Goal: Ask a question

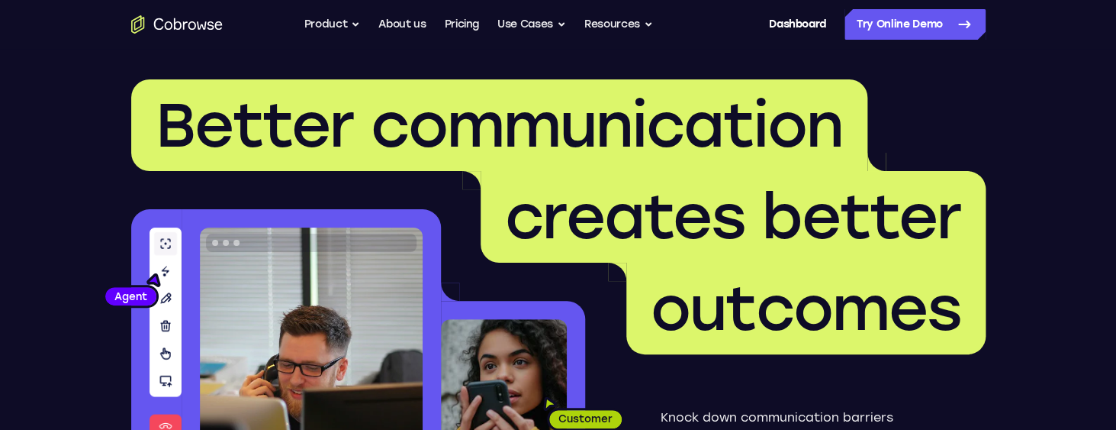
click at [640, 207] on span "creates better" at bounding box center [733, 216] width 456 height 73
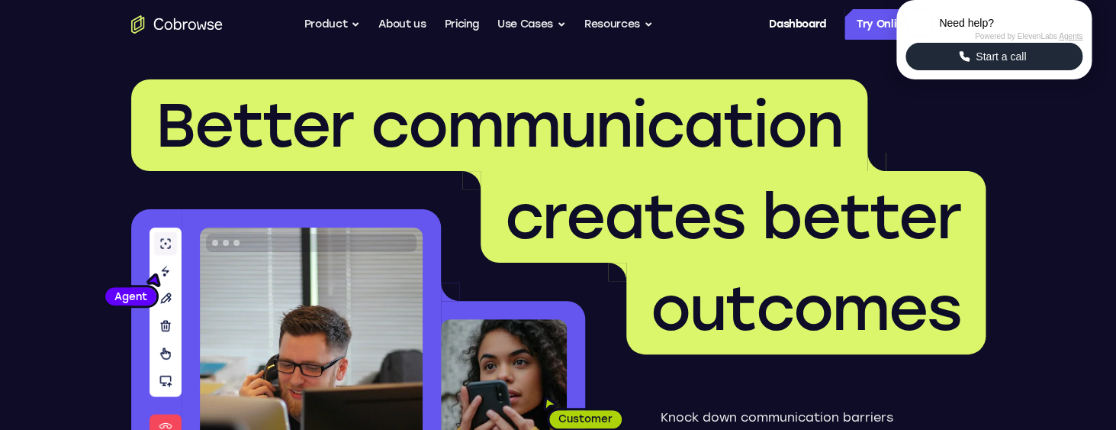
click at [1008, 64] on span "Start a call" at bounding box center [1001, 56] width 60 height 15
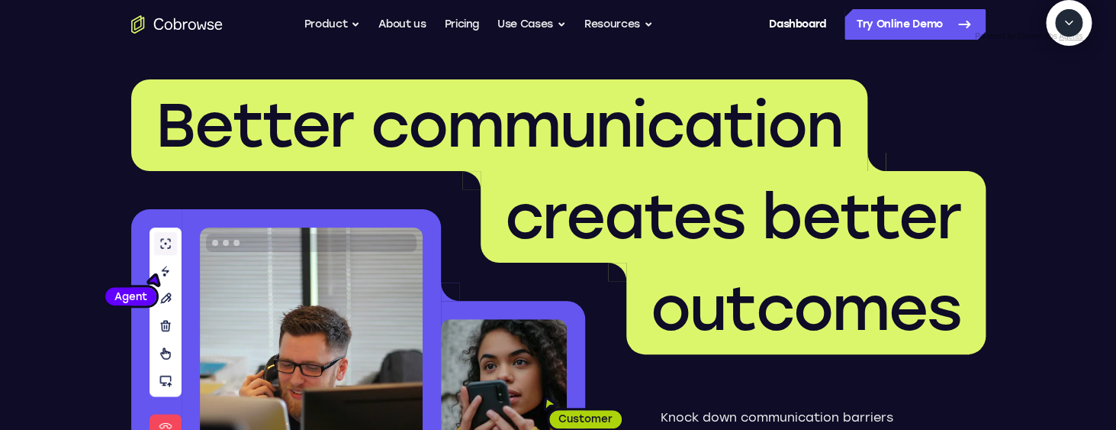
click at [1058, 107] on textarea "Text message input" at bounding box center [1077, 92] width 38 height 27
type textarea "add a team member"
click at [1058, 107] on textarea "Text message input" at bounding box center [1077, 92] width 38 height 27
type textarea "yes"
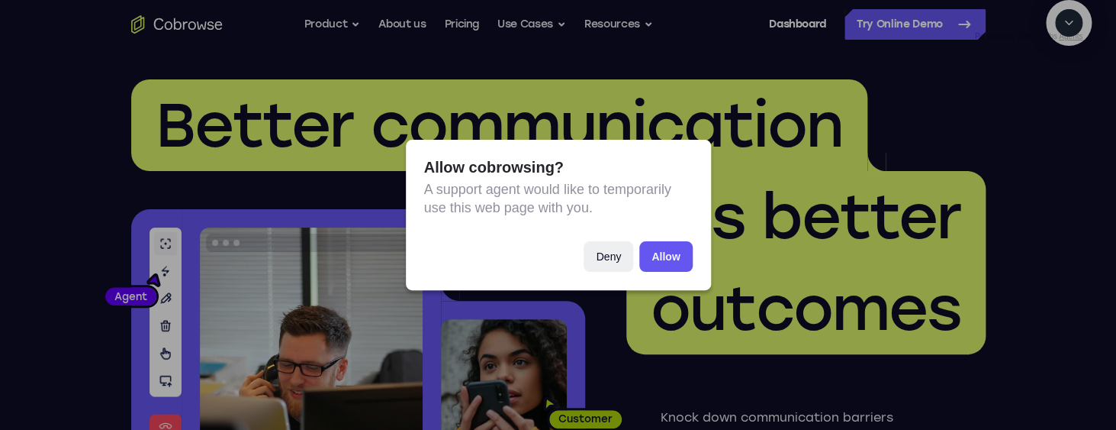
scroll to position [321, 0]
